Goal: Find specific fact: Find specific fact

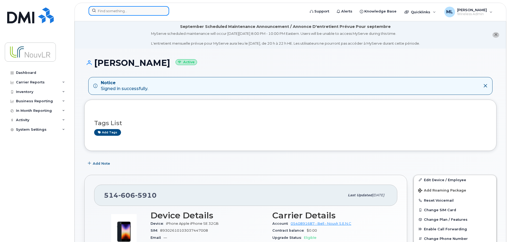
click at [108, 12] on input at bounding box center [129, 11] width 81 height 10
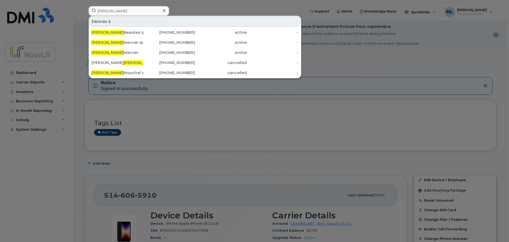
click at [401, 60] on div at bounding box center [254, 121] width 509 height 242
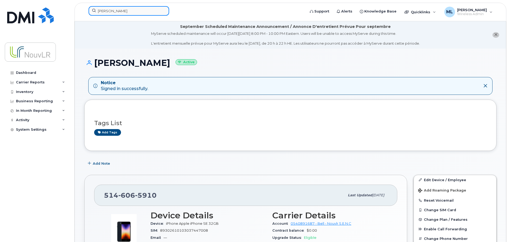
click at [107, 10] on input "clement" at bounding box center [129, 11] width 81 height 10
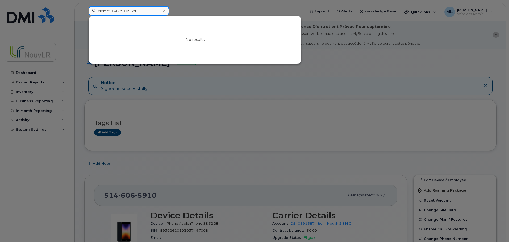
click at [140, 11] on input "cleme5148791095nt" at bounding box center [129, 11] width 81 height 10
drag, startPoint x: 108, startPoint y: 11, endPoint x: 60, endPoint y: 13, distance: 47.9
click at [84, 13] on div "cleme5148791095 No results" at bounding box center [195, 12] width 222 height 12
drag, startPoint x: 129, startPoint y: 11, endPoint x: 69, endPoint y: 10, distance: 59.3
click at [84, 10] on div "5148791095 No results" at bounding box center [195, 12] width 222 height 12
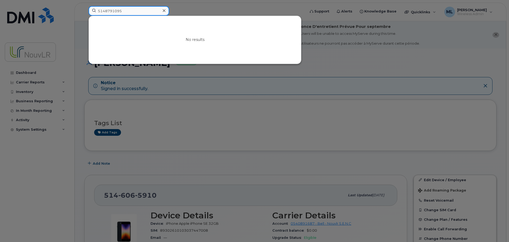
type input "5148791095"
